Goal: Task Accomplishment & Management: Manage account settings

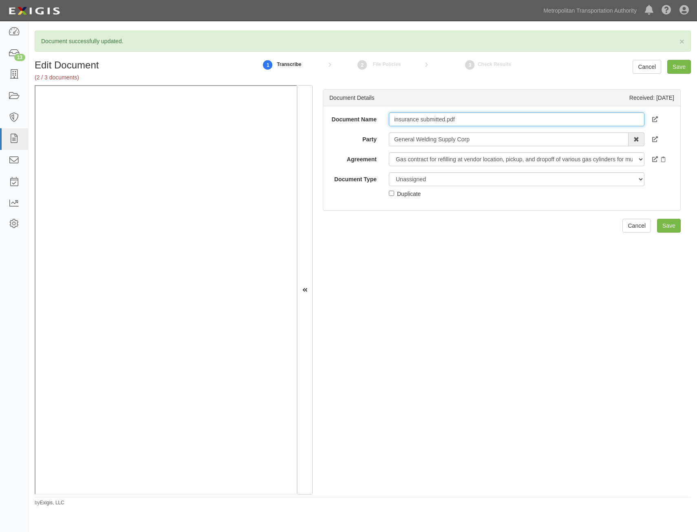
click at [477, 118] on input "insurance submitted.pdf" at bounding box center [517, 120] width 256 height 14
type input "WC"
click at [593, 205] on div "Document Name WC Party General Welding Supply Corp 15493-1400 Employee Developm…" at bounding box center [501, 158] width 357 height 104
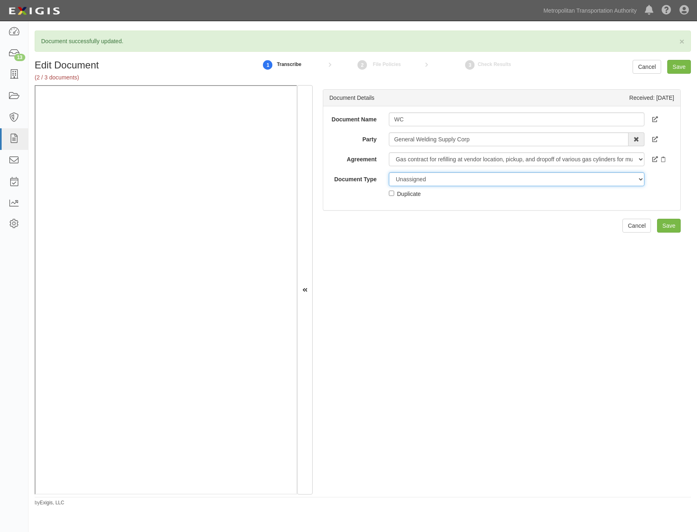
click at [588, 183] on select "Unassigned Binder Cancellation Notice Certificate Contract Endorsement Insuranc…" at bounding box center [517, 179] width 256 height 14
select select "CertificateDetail"
click at [389, 172] on select "Unassigned Binder Cancellation Notice Certificate Contract Endorsement Insuranc…" at bounding box center [517, 179] width 256 height 14
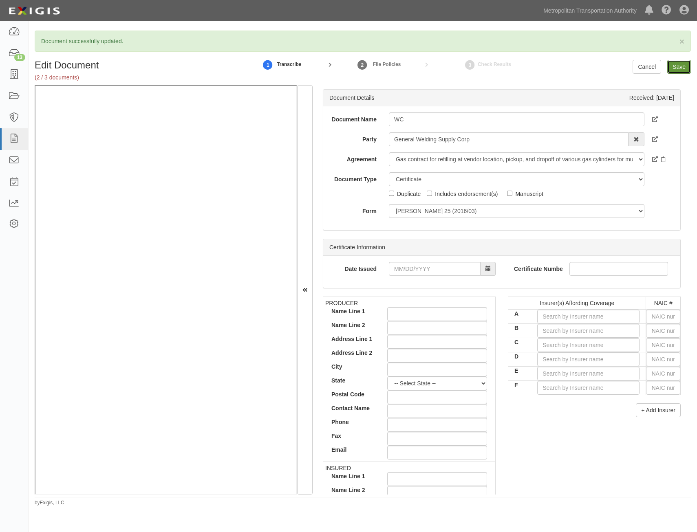
click at [677, 73] on input "Save" at bounding box center [679, 67] width 24 height 14
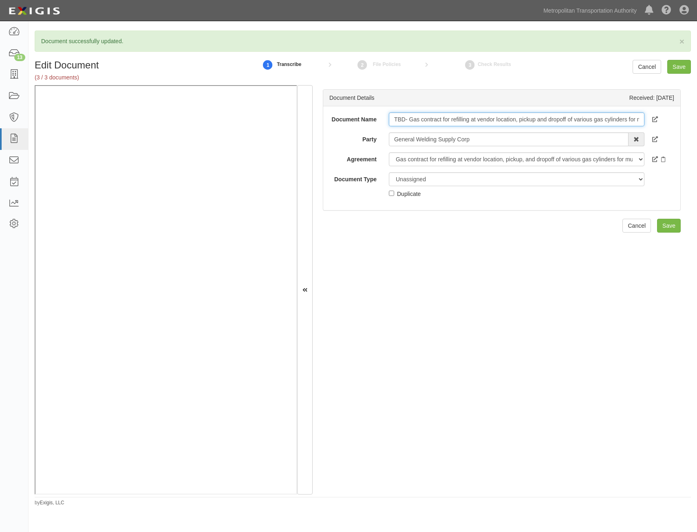
click at [499, 116] on input "TBD- Gas contract for refilling at vendor location, pickup and dropoff of vario…" at bounding box center [517, 120] width 256 height 14
type input "Insurance Requirements"
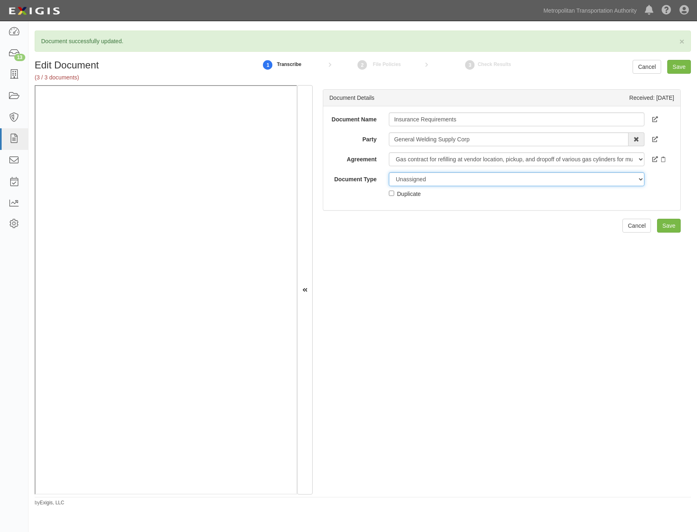
click at [501, 179] on select "Unassigned Binder Cancellation Notice Certificate Contract Endorsement Insuranc…" at bounding box center [517, 179] width 256 height 14
select select "RequirementDetail"
click at [389, 172] on select "Unassigned Binder Cancellation Notice Certificate Contract Endorsement Insuranc…" at bounding box center [517, 179] width 256 height 14
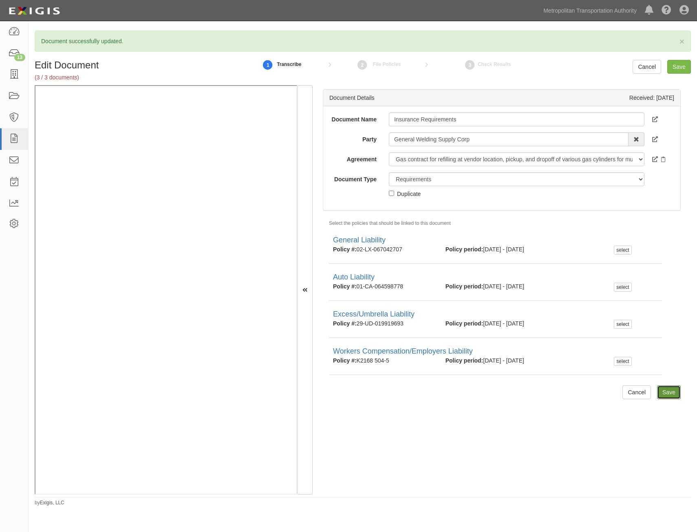
click at [664, 398] on input "Save" at bounding box center [669, 393] width 24 height 14
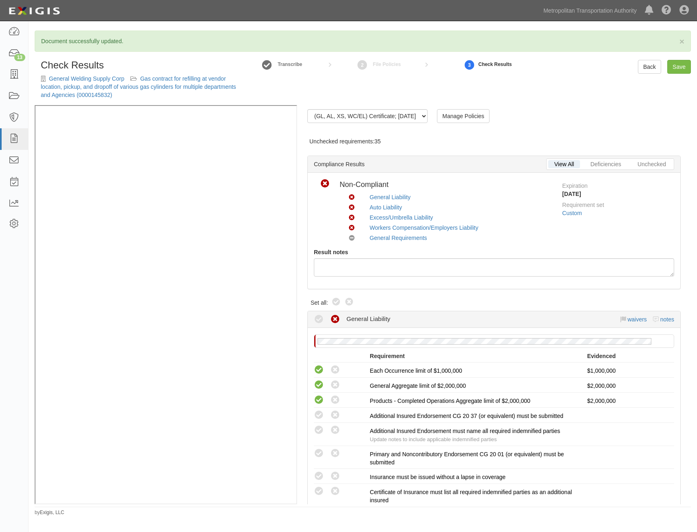
drag, startPoint x: 333, startPoint y: 300, endPoint x: 340, endPoint y: 299, distance: 7.8
click at [333, 300] on icon at bounding box center [336, 303] width 10 height 10
radio input "true"
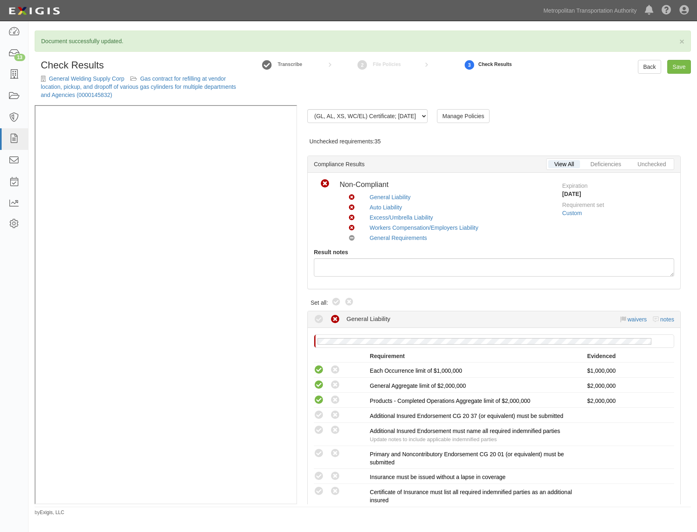
radio input "true"
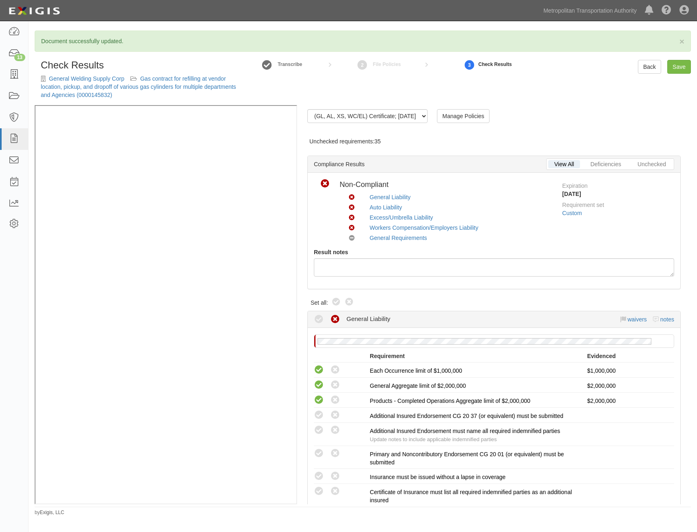
radio input "true"
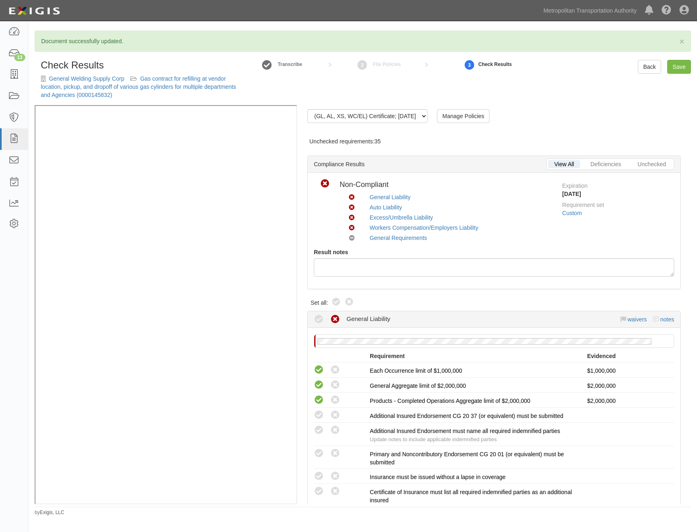
radio input "true"
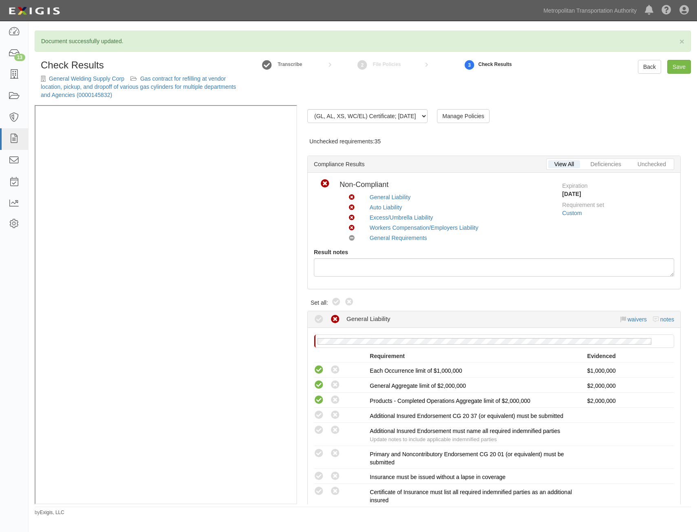
radio input "true"
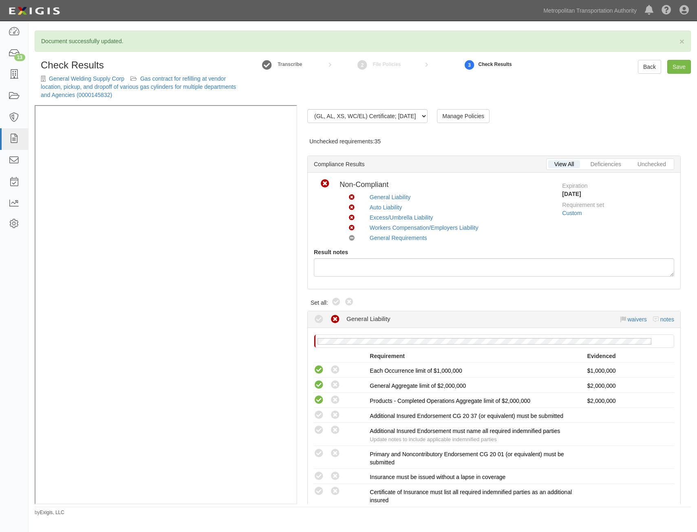
radio input "true"
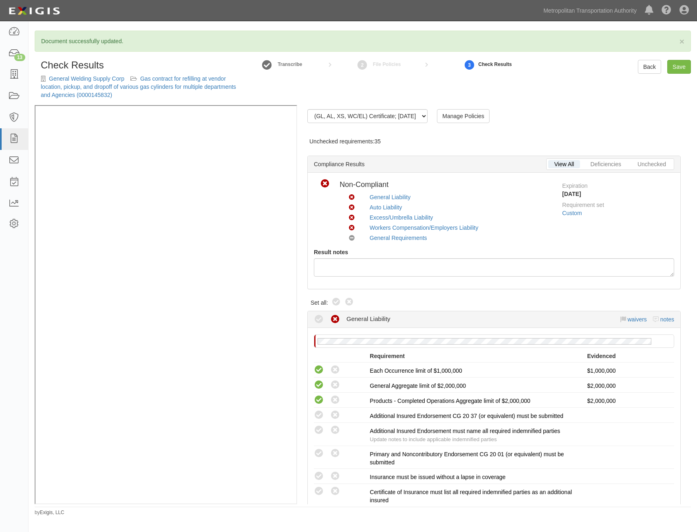
radio input "true"
radio input "false"
radio input "true"
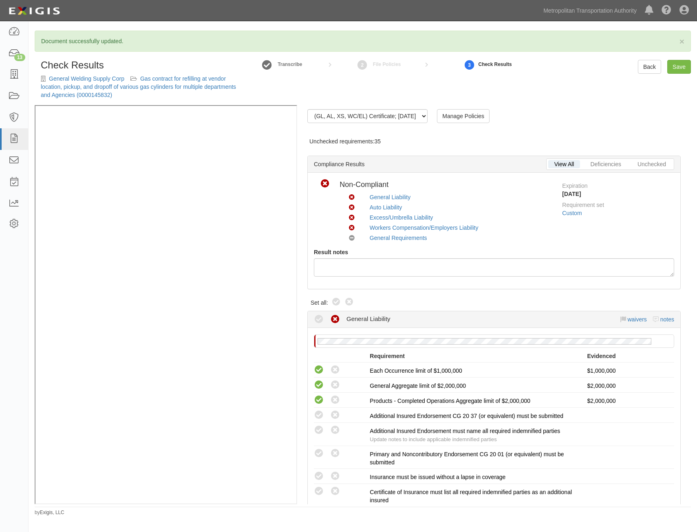
radio input "true"
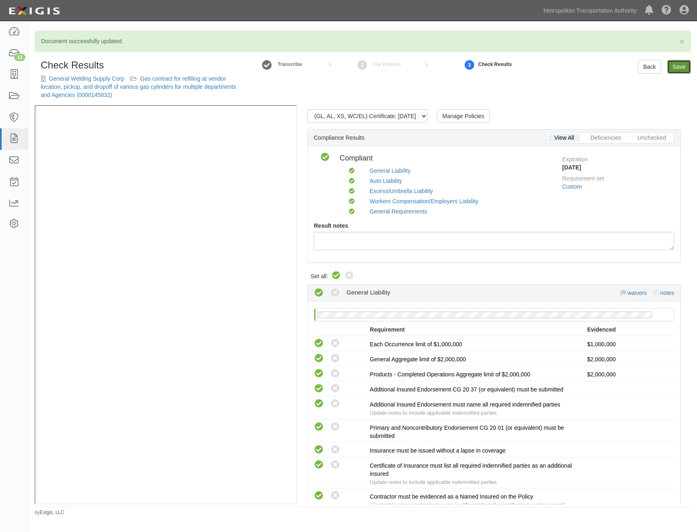
click at [672, 68] on link "Save" at bounding box center [679, 67] width 24 height 14
radio input "true"
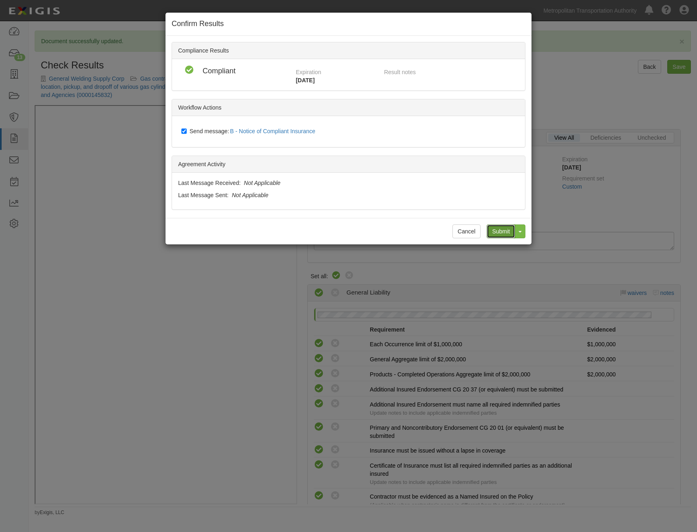
click at [491, 227] on input "Submit" at bounding box center [501, 232] width 29 height 14
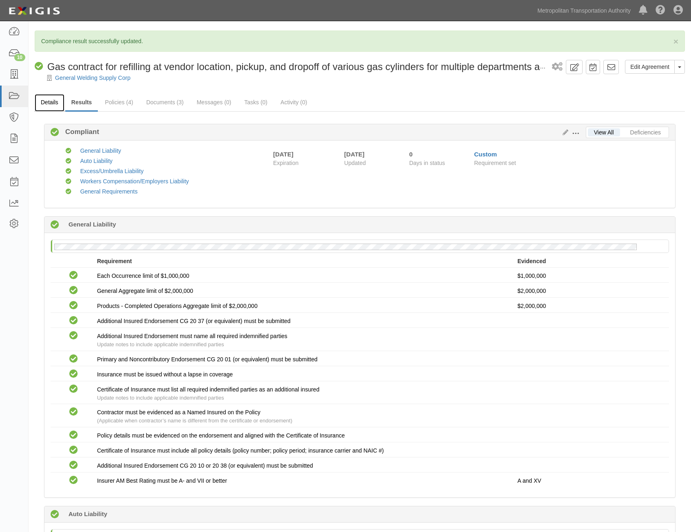
click at [39, 101] on link "Details" at bounding box center [50, 103] width 30 height 18
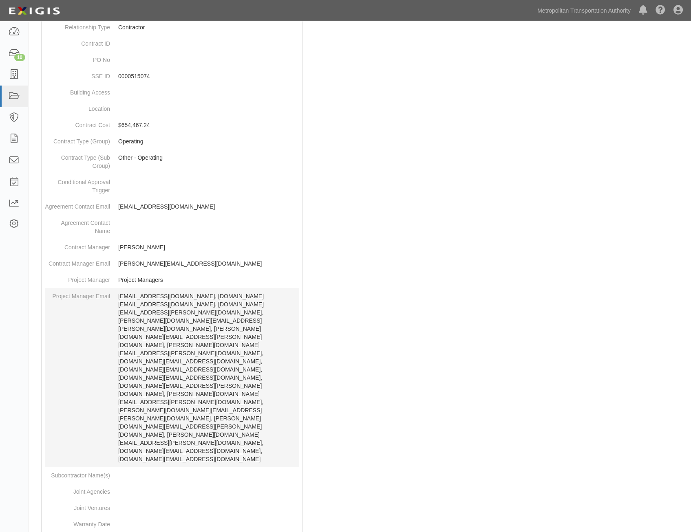
scroll to position [322, 0]
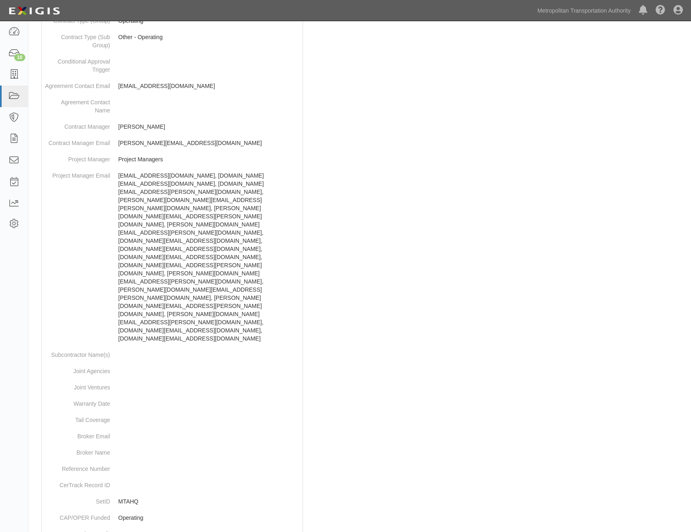
copy dd "hy7xjn"
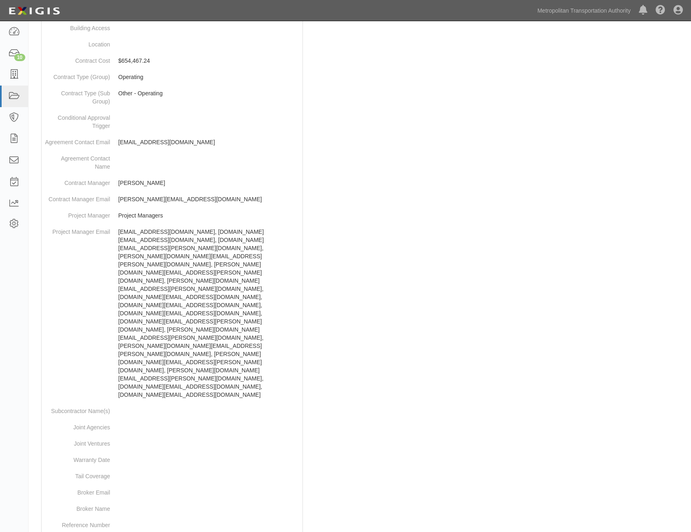
scroll to position [0, 0]
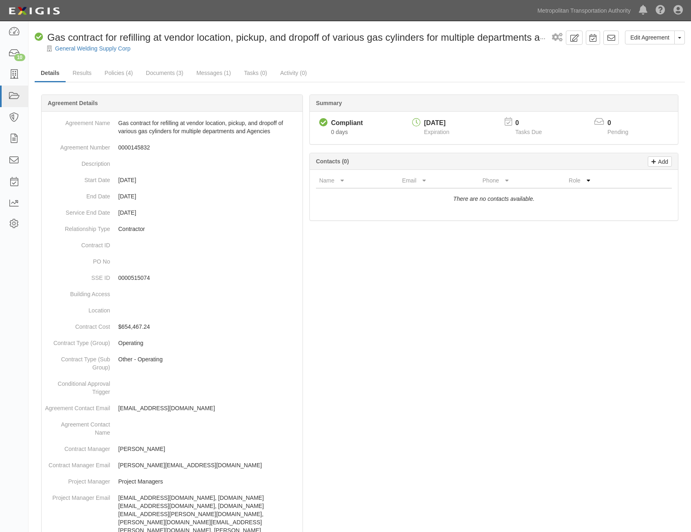
drag, startPoint x: 443, startPoint y: 312, endPoint x: 500, endPoint y: -33, distance: 350.0
click at [612, 35] on icon at bounding box center [611, 38] width 8 height 8
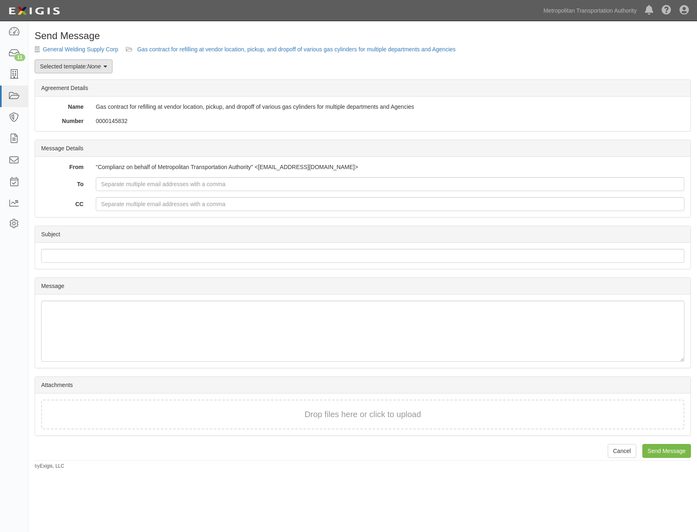
click at [70, 66] on link "Selected template: None" at bounding box center [74, 67] width 78 height 14
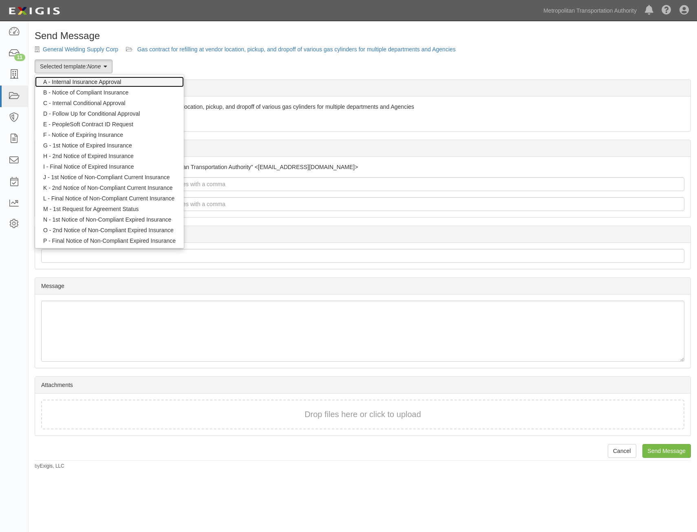
click at [98, 81] on link "A - Internal Insurance Approval" at bounding box center [109, 82] width 149 height 11
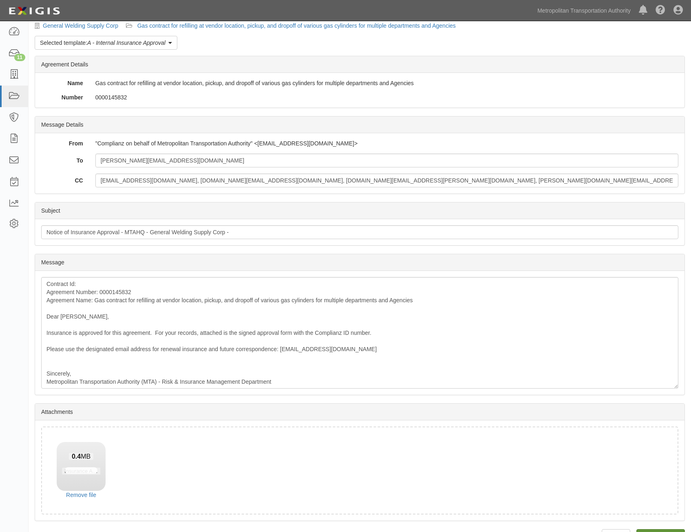
scroll to position [46, 0]
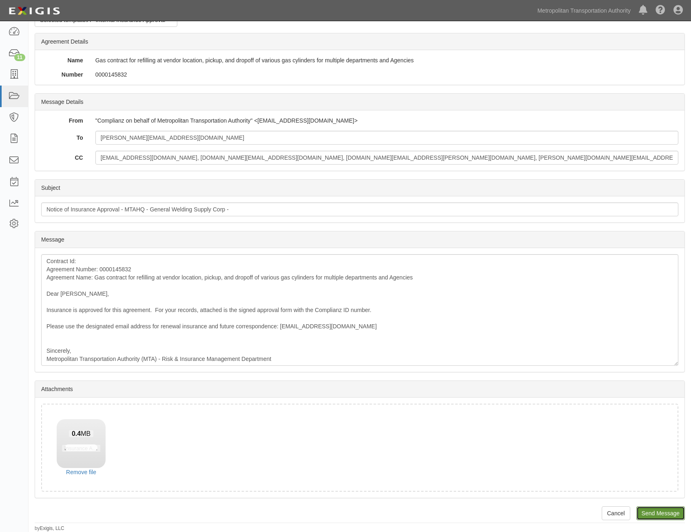
click at [676, 511] on input "Send Message" at bounding box center [660, 514] width 49 height 14
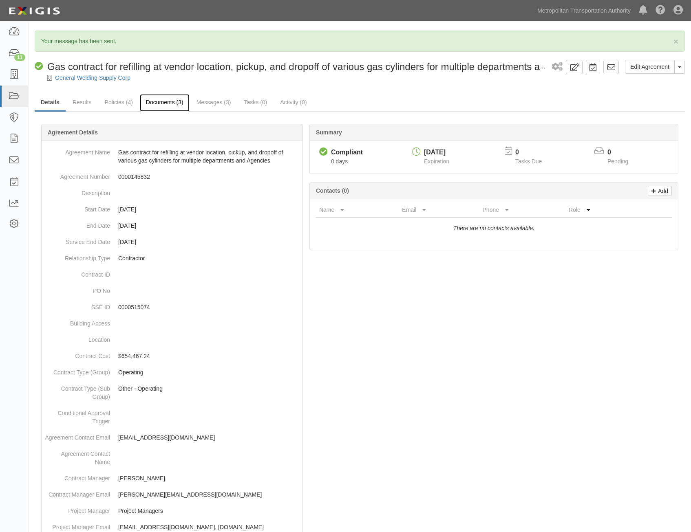
click at [163, 102] on link "Documents (3)" at bounding box center [165, 103] width 50 height 18
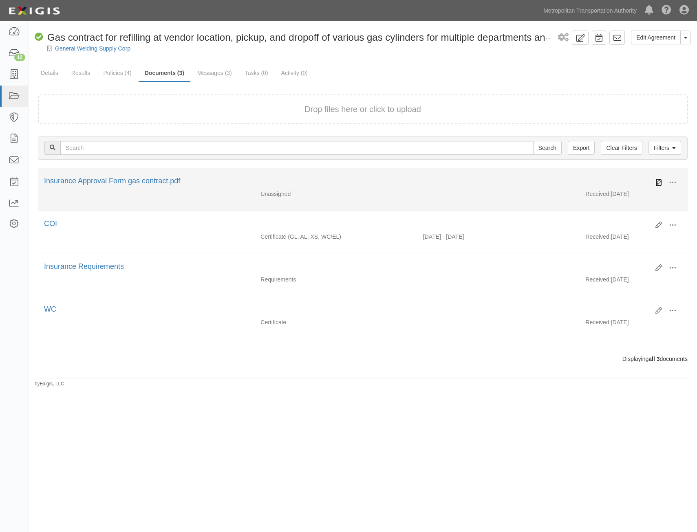
click at [659, 181] on icon at bounding box center [659, 182] width 7 height 7
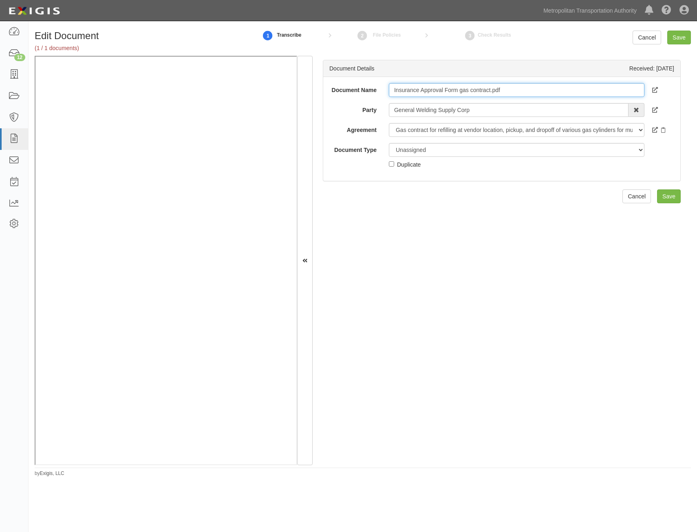
click at [474, 94] on input "Insurance Approval Form gas contract.pdf" at bounding box center [517, 90] width 256 height 14
type input "Approval Form"
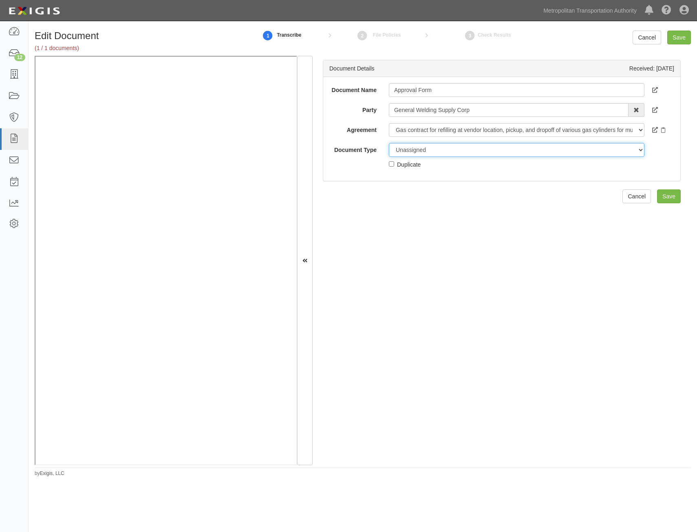
click at [481, 150] on select "Unassigned Binder Cancellation Notice Certificate Contract Endorsement Insuranc…" at bounding box center [517, 150] width 256 height 14
select select "OtherDetail"
click at [389, 143] on select "Unassigned Binder Cancellation Notice Certificate Contract Endorsement Insuranc…" at bounding box center [517, 150] width 256 height 14
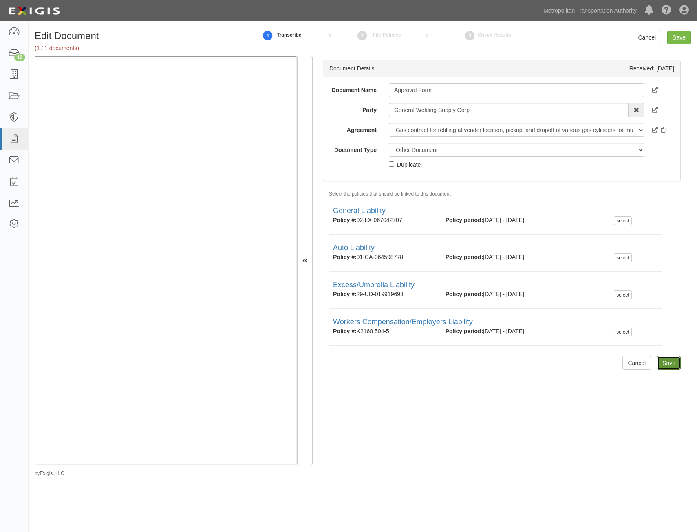
click at [662, 367] on input "Save" at bounding box center [669, 363] width 24 height 14
